Goal: Task Accomplishment & Management: Use online tool/utility

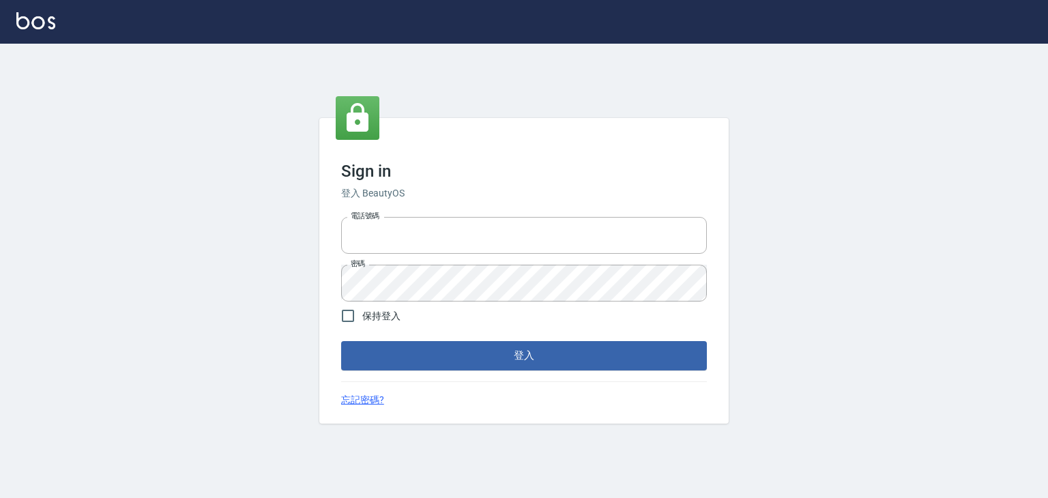
type input "0422211177"
click at [385, 309] on span "保持登入" at bounding box center [381, 316] width 38 height 14
click at [362, 309] on input "保持登入" at bounding box center [348, 316] width 29 height 29
checkbox input "true"
click at [452, 349] on button "登入" at bounding box center [524, 355] width 366 height 29
